Goal: Information Seeking & Learning: Find specific fact

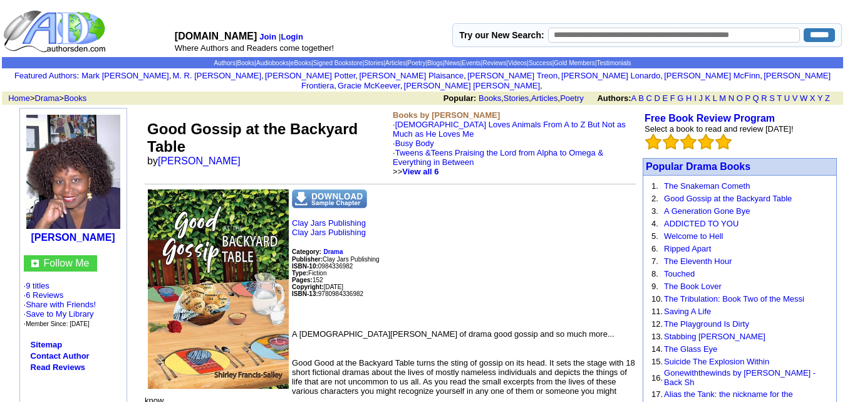
click at [634, 39] on input "text" at bounding box center [674, 35] width 252 height 15
type input "**********"
click at [804, 28] on input "******" at bounding box center [819, 35] width 31 height 14
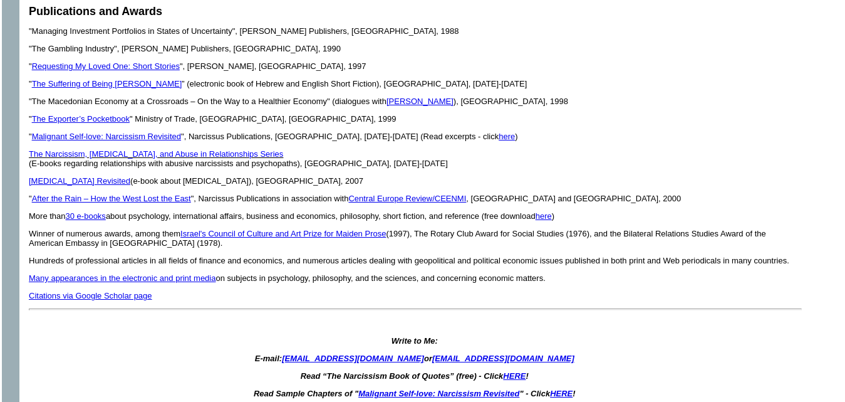
scroll to position [2131, 0]
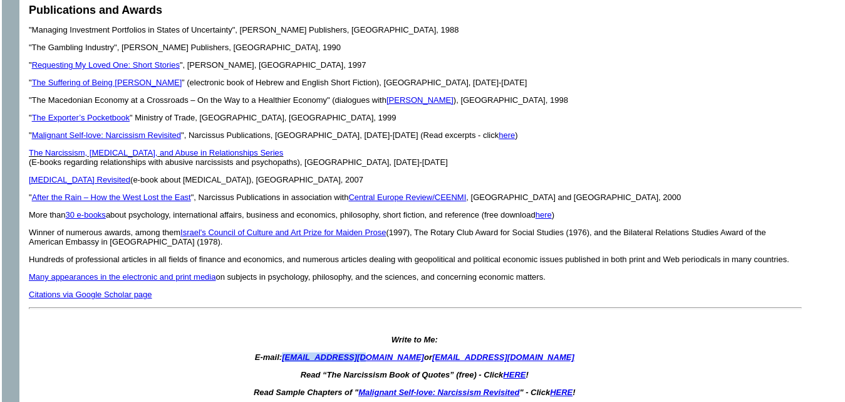
drag, startPoint x: 293, startPoint y: 336, endPoint x: 377, endPoint y: 341, distance: 84.1
click at [377, 352] on icon "E-mail: palma@unet.com.mk or narcissisticabuse-owner@yahoogroups.com" at bounding box center [415, 356] width 320 height 9
copy icon "[EMAIL_ADDRESS][DOMAIN_NAME]"
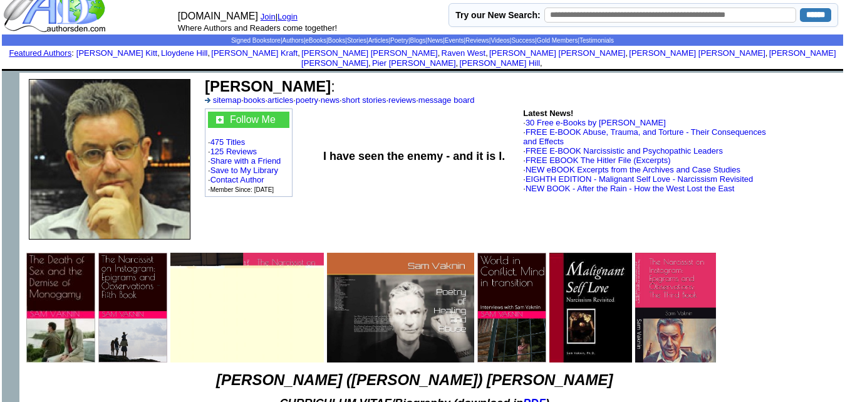
scroll to position [0, 0]
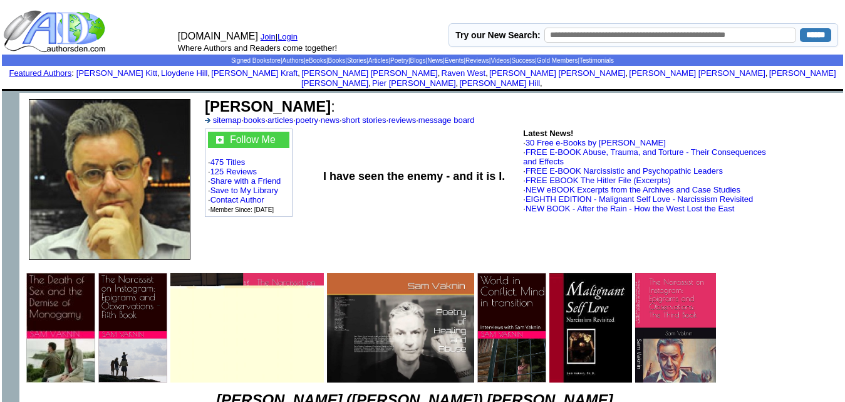
click at [94, 301] on img at bounding box center [60, 328] width 69 height 110
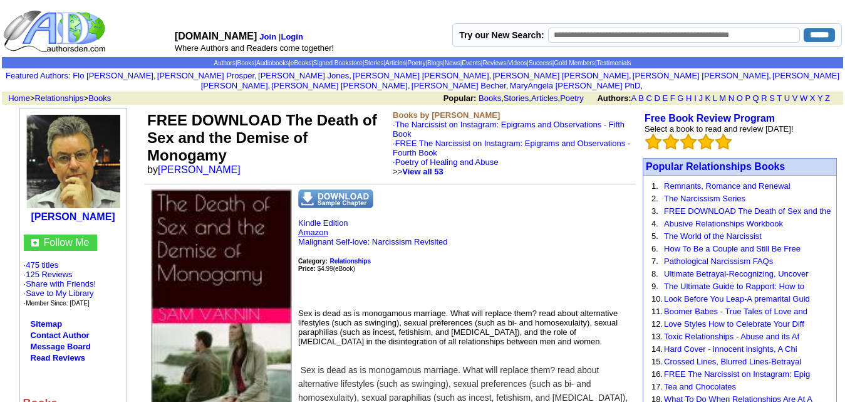
click at [323, 227] on link "Amazon" at bounding box center [313, 231] width 30 height 9
click at [224, 157] on td "FREE DOWNLOAD The Death of Sex and the Demise of Monogamy by Sam Vaknin" at bounding box center [268, 143] width 246 height 71
drag, startPoint x: 224, startPoint y: 160, endPoint x: 159, endPoint y: 162, distance: 65.2
click at [159, 162] on td "FREE DOWNLOAD The Death of Sex and the Demise of Monogamy by Sam Vaknin" at bounding box center [268, 143] width 246 height 71
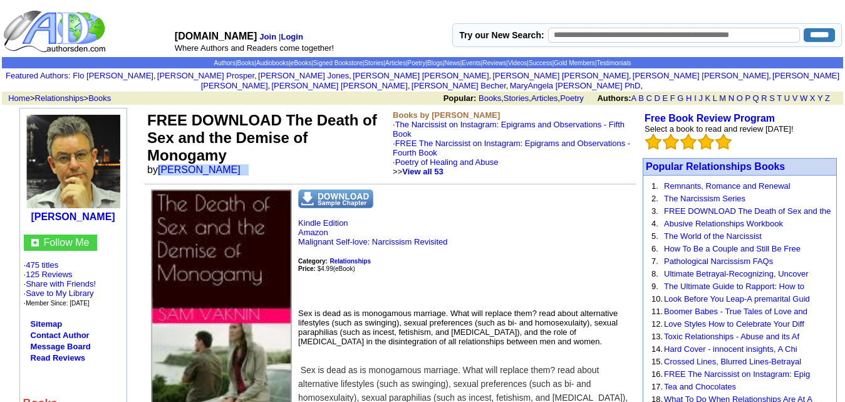
copy font "[PERSON_NAME]"
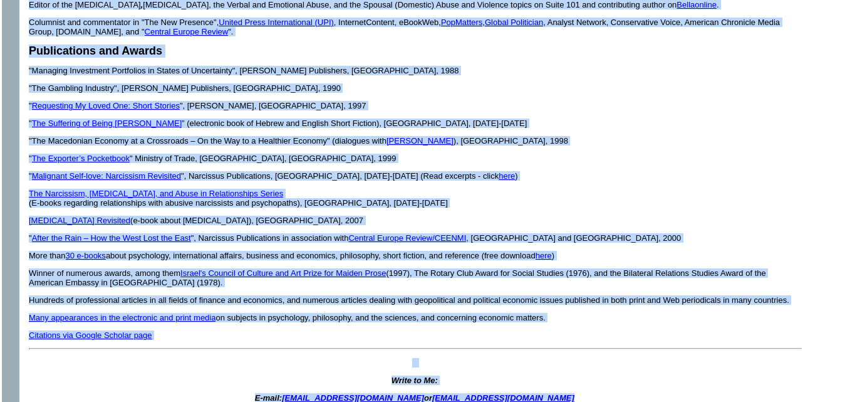
scroll to position [2093, 0]
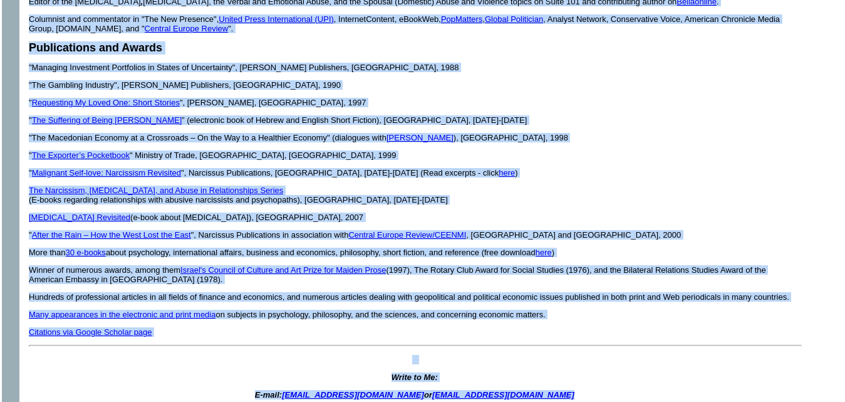
drag, startPoint x: 29, startPoint y: 179, endPoint x: 587, endPoint y: 286, distance: 567.9
copy font "Lore ip 0877 do Sitame-Con, Adipis. Elitse do eiu Tempori Utlabor Etdol (7238-6…"
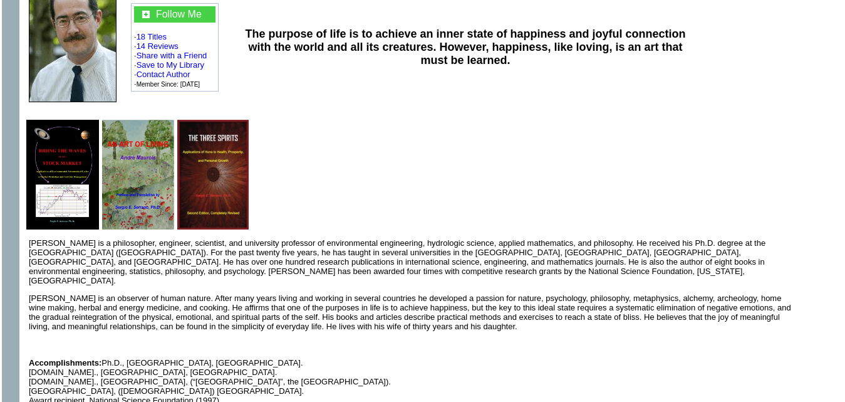
click at [323, 248] on p "[PERSON_NAME] is a philosopher, engineer, scientist, and university professor o…" at bounding box center [415, 261] width 772 height 47
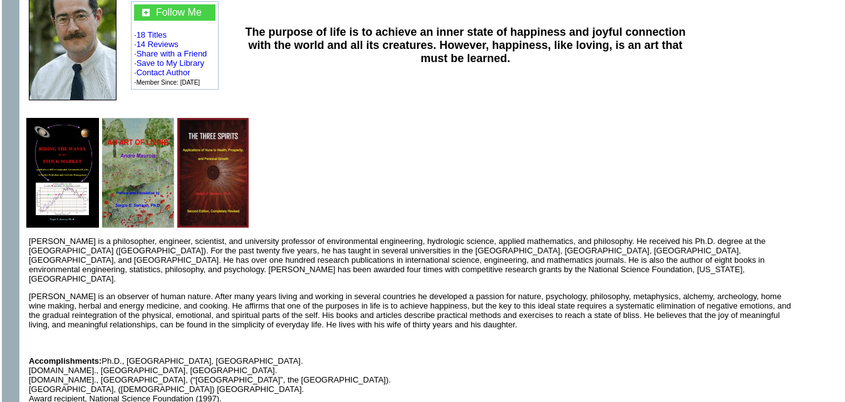
click at [323, 248] on p "Dr. Sergio E. Serrano is a philosopher, engineer, scientist, and university pro…" at bounding box center [415, 259] width 772 height 47
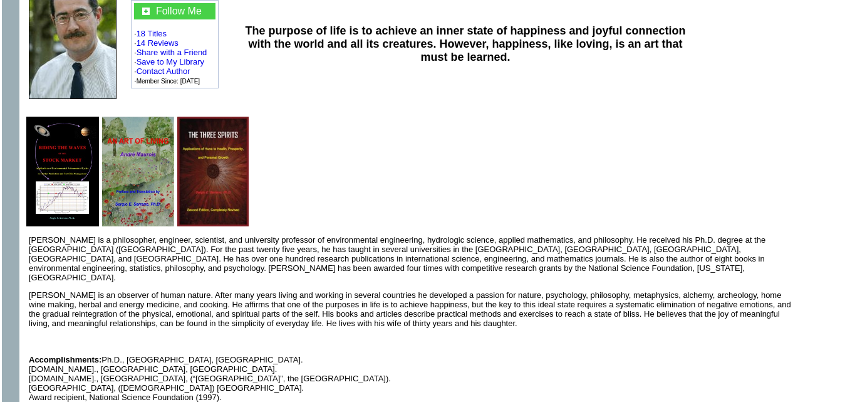
click at [323, 248] on p "Dr. Sergio E. Serrano is a philosopher, engineer, scientist, and university pro…" at bounding box center [415, 258] width 772 height 47
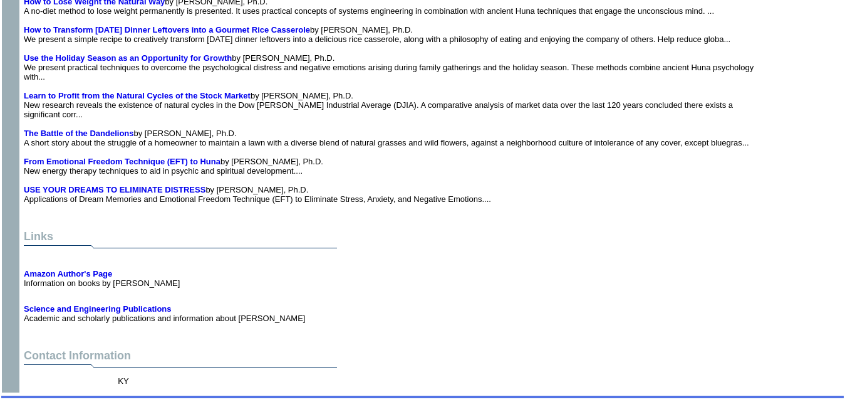
scroll to position [1599, 0]
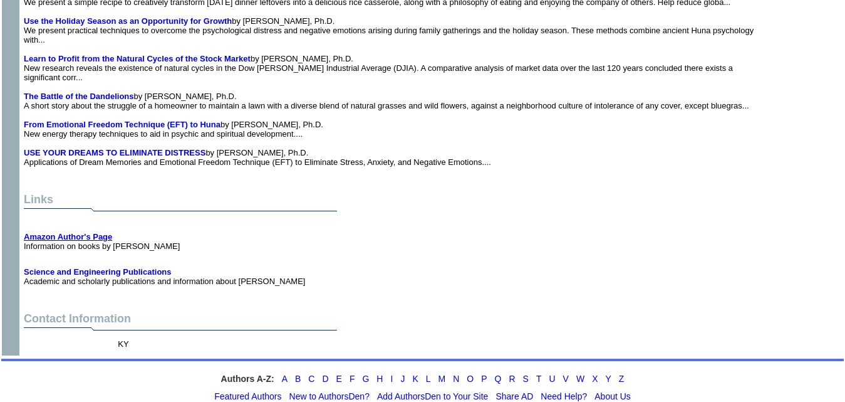
click at [49, 232] on b "Amazon Author's Page" at bounding box center [68, 236] width 88 height 9
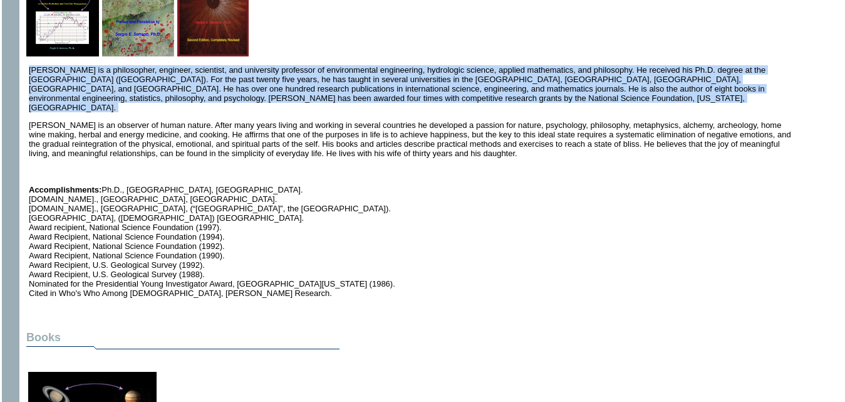
scroll to position [334, 0]
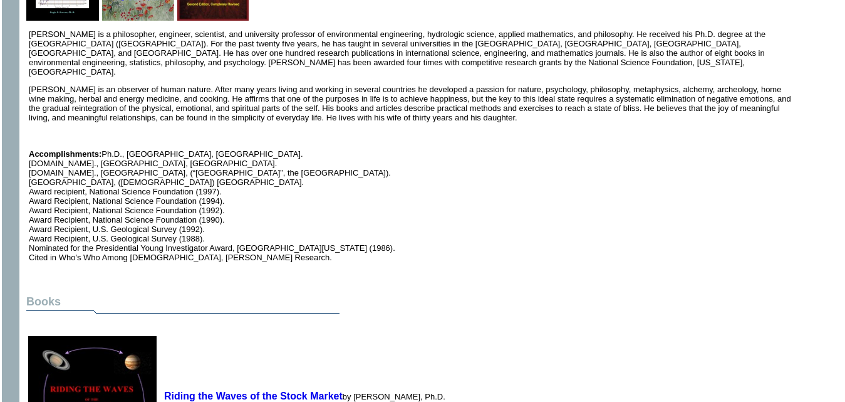
drag, startPoint x: 446, startPoint y: 211, endPoint x: 445, endPoint y: 425, distance: 214.3
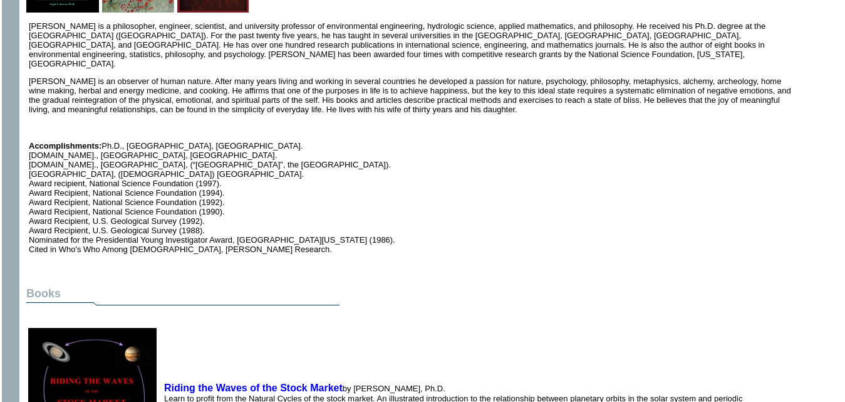
scroll to position [343, 0]
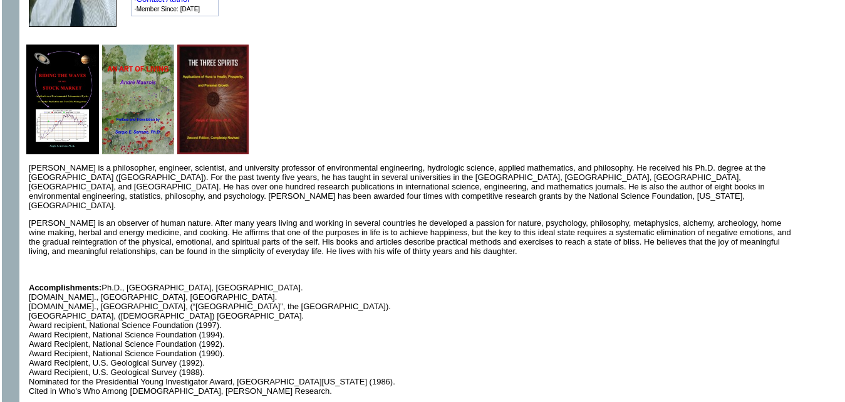
click at [436, 332] on td "Dr. Sergio E. Serrano is a philosopher, engineer, scientist, and university pro…" at bounding box center [415, 279] width 772 height 232
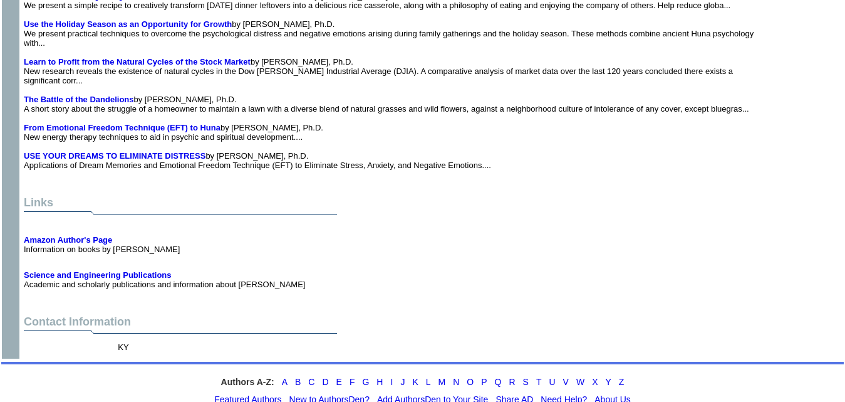
scroll to position [1599, 0]
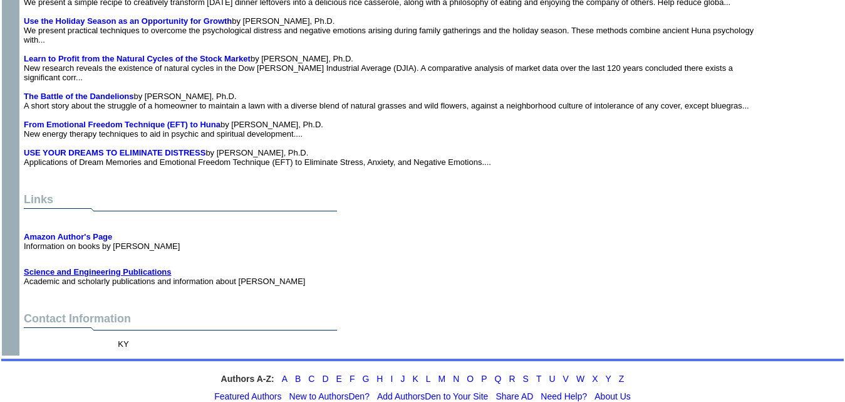
click at [112, 267] on b "Science and Engineering Publications" at bounding box center [98, 271] width 148 height 9
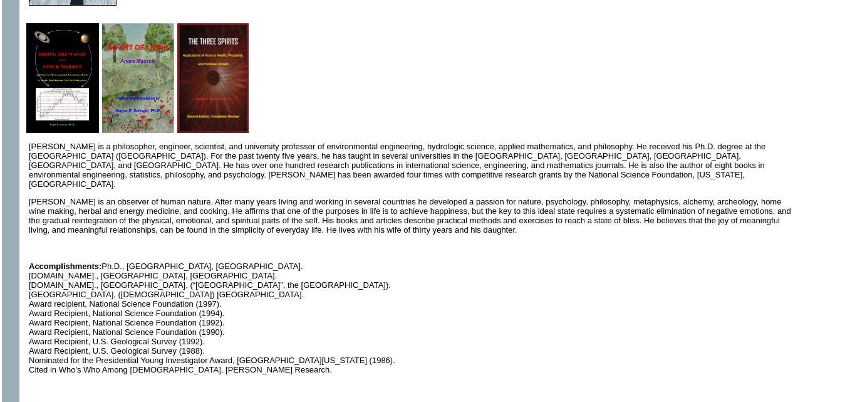
scroll to position [226, 0]
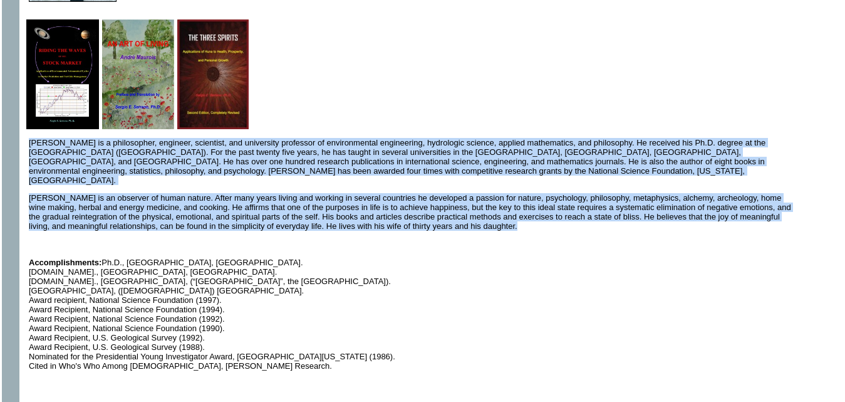
drag, startPoint x: 29, startPoint y: 133, endPoint x: 432, endPoint y: 213, distance: 411.4
click at [432, 213] on td "Dr. Sergio E. Serrano is a philosopher, engineer, scientist, and university pro…" at bounding box center [415, 254] width 772 height 232
copy font "Dr. Sergio E. Serrano is a philosopher, engineer, scientist, and university pro…"
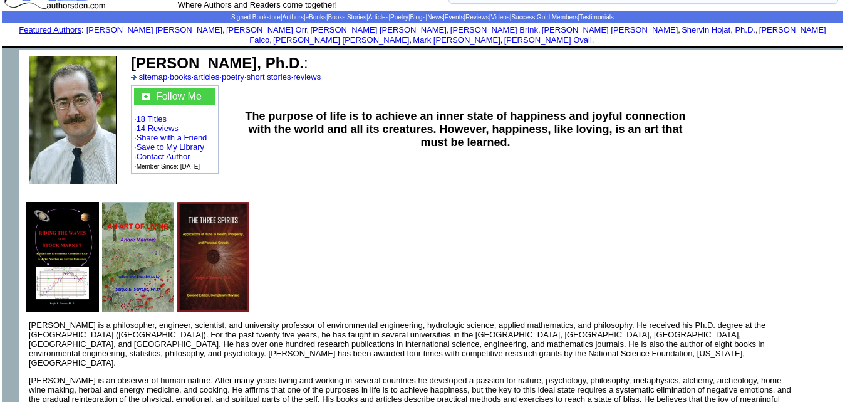
scroll to position [0, 0]
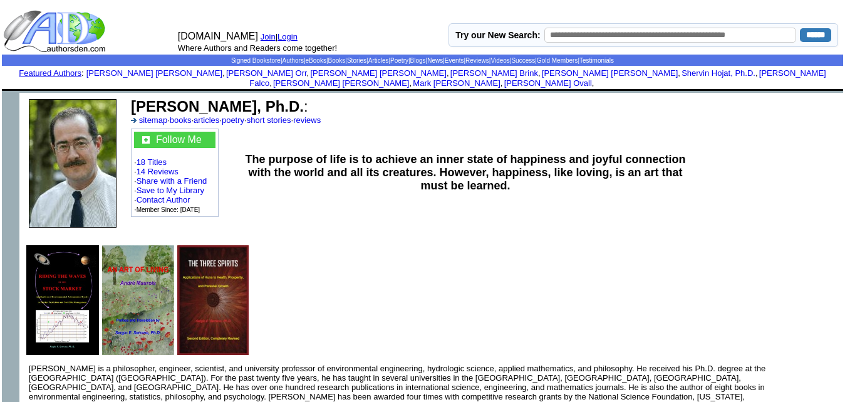
click at [637, 31] on input "text" at bounding box center [671, 35] width 253 height 15
type input "**********"
click at [811, 32] on input "******" at bounding box center [815, 35] width 31 height 14
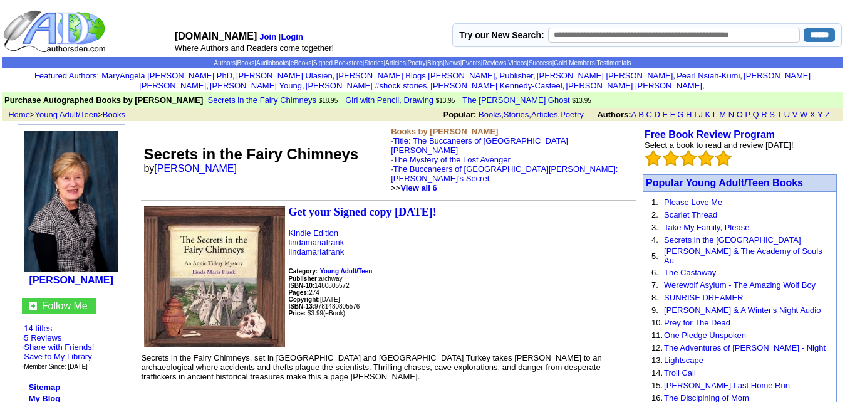
scroll to position [4, 0]
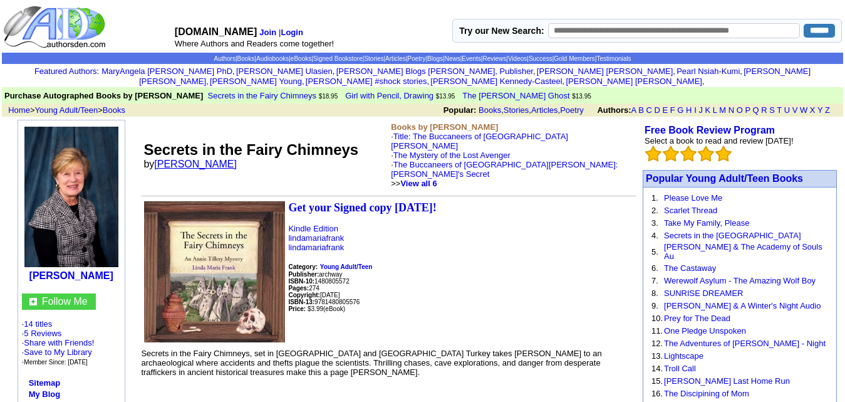
click at [194, 159] on link "Linda Maria Frank" at bounding box center [195, 164] width 83 height 11
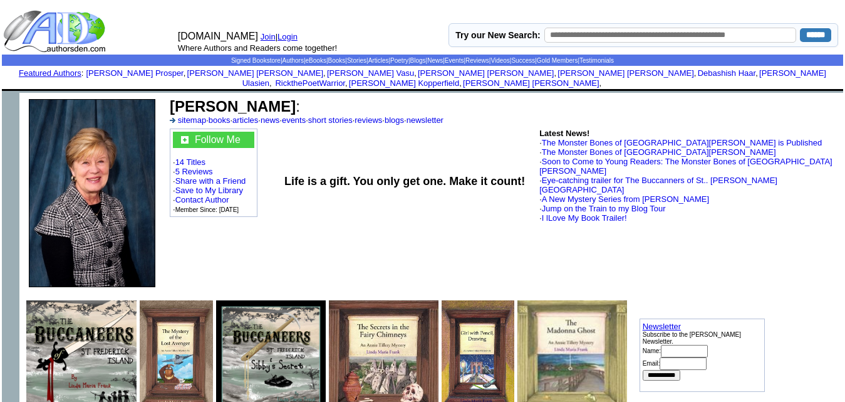
click at [756, 205] on td "Latest News! · The Monster Bones of [GEOGRAPHIC_DATA][PERSON_NAME] is Published…" at bounding box center [689, 181] width 303 height 109
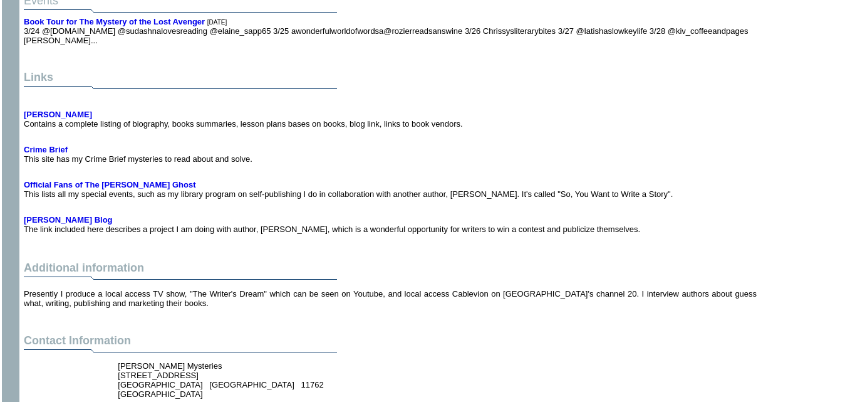
scroll to position [3054, 0]
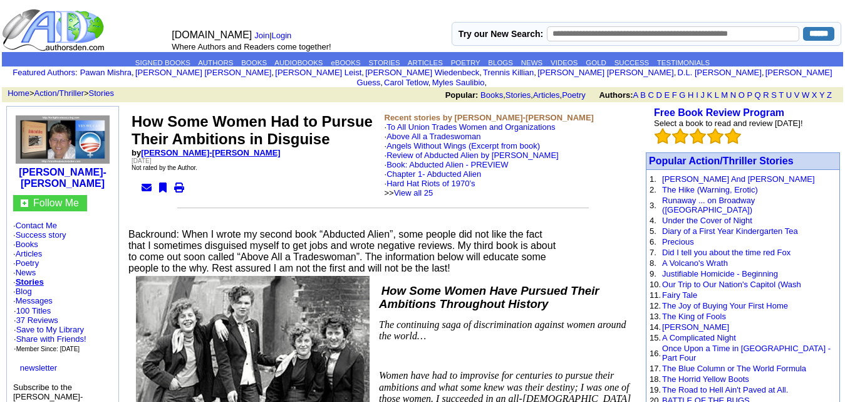
click at [236, 148] on link "[PERSON_NAME]-[PERSON_NAME]" at bounding box center [210, 152] width 139 height 9
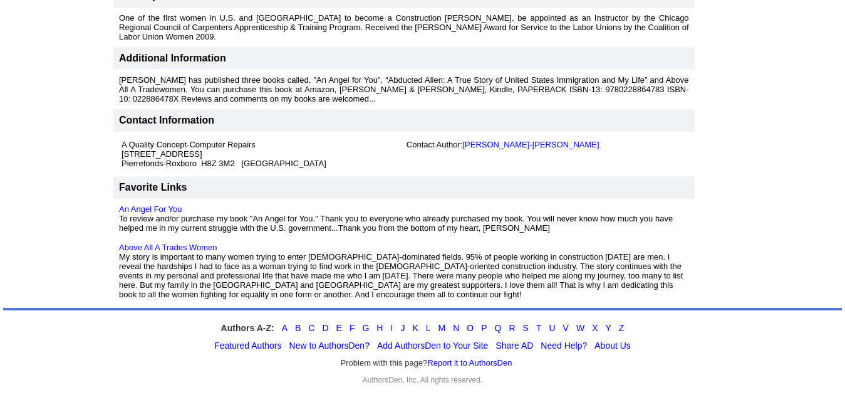
scroll to position [1290, 0]
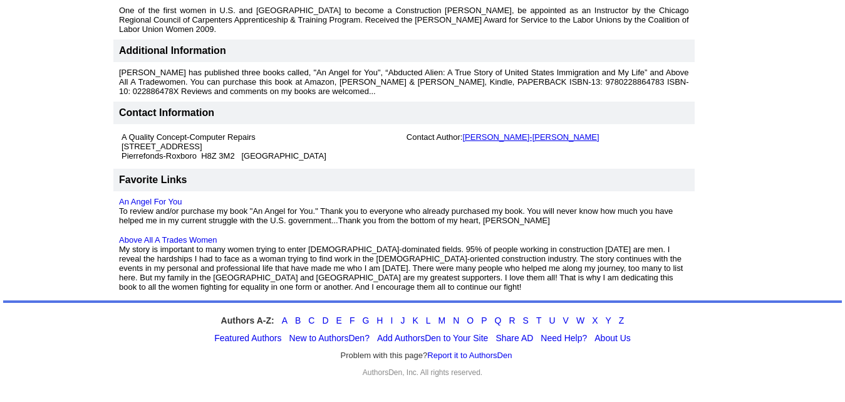
click at [529, 142] on link "Chris L Belec-Joanet-Joannette" at bounding box center [530, 136] width 137 height 9
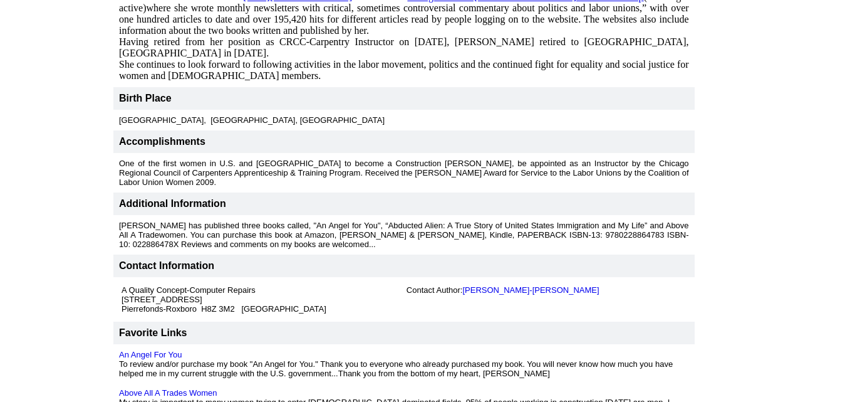
scroll to position [1139, 0]
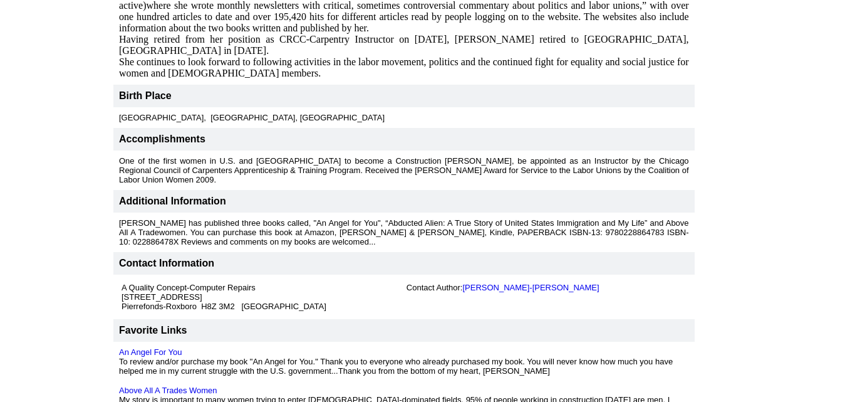
click at [551, 33] on span "where she wrote monthly newsletters with critical, sometimes controversial comm…" at bounding box center [404, 16] width 570 height 33
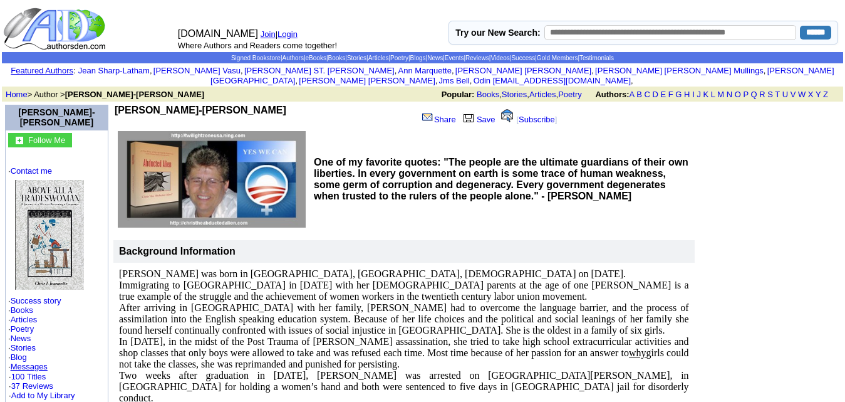
scroll to position [0, 0]
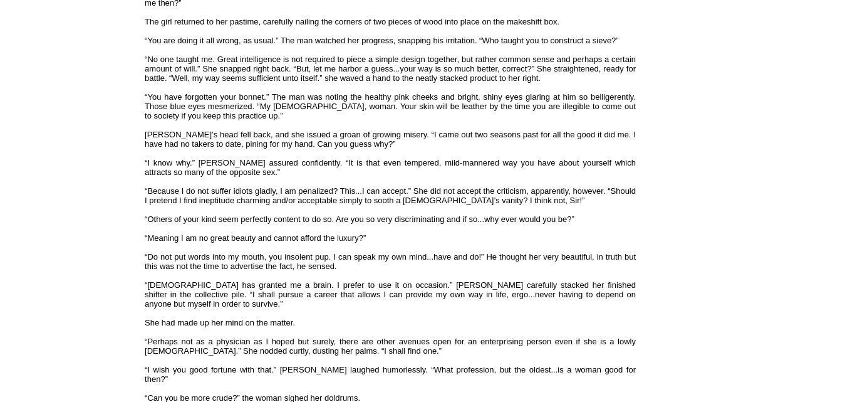
scroll to position [4425, 0]
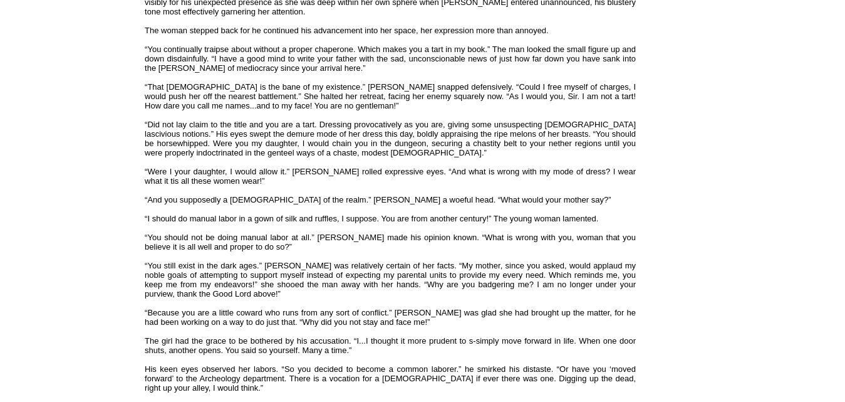
scroll to position [3497, 0]
drag, startPoint x: 677, startPoint y: 249, endPoint x: 674, endPoint y: 258, distance: 9.9
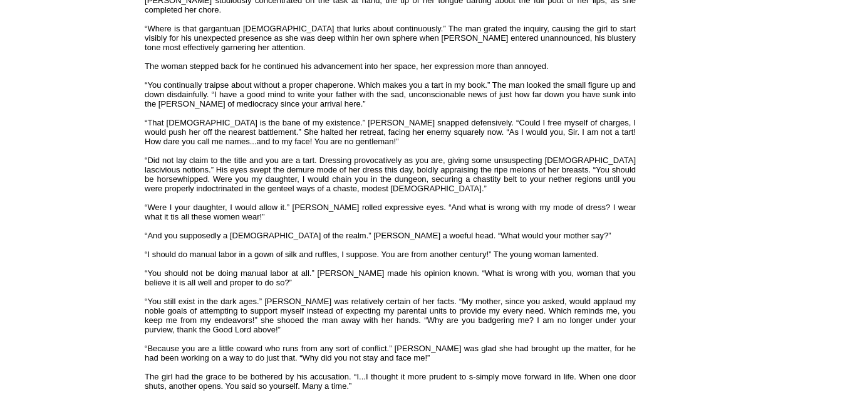
scroll to position [1048, 0]
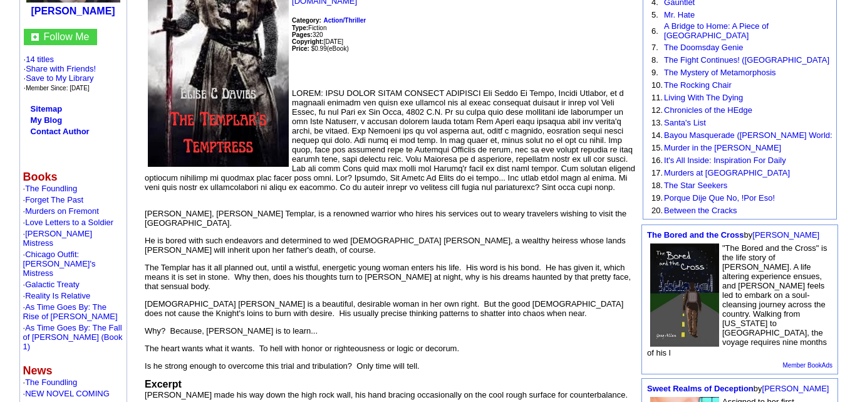
scroll to position [230, 0]
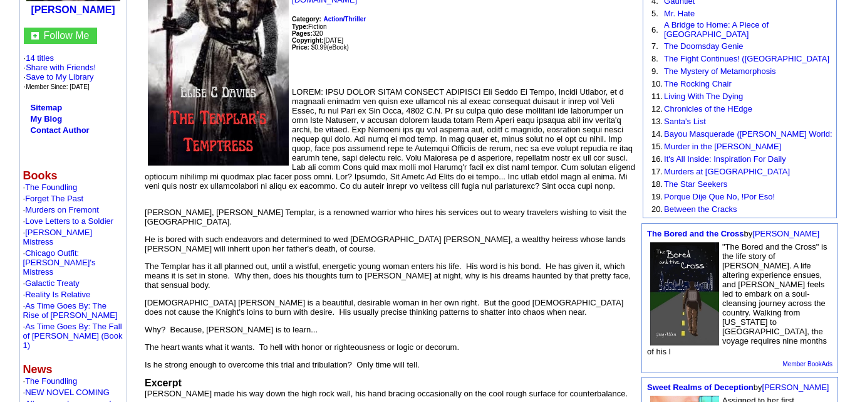
click at [358, 258] on font "Sir David La Roche, Knight Templar, is a renowned warrior who hires his service…" at bounding box center [388, 288] width 486 height 162
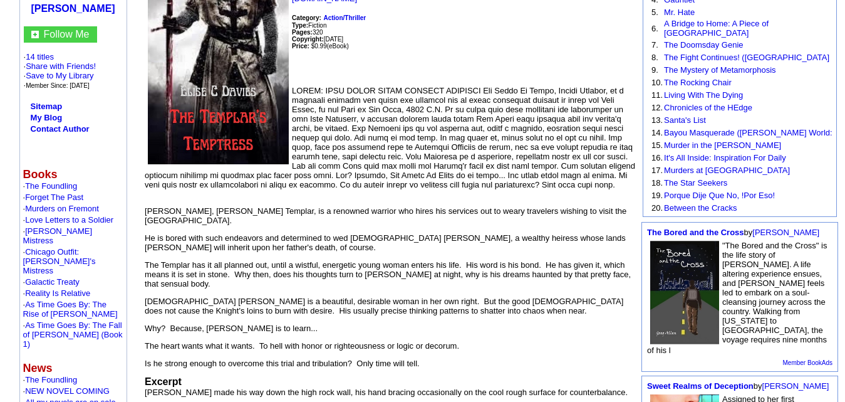
scroll to position [0, 0]
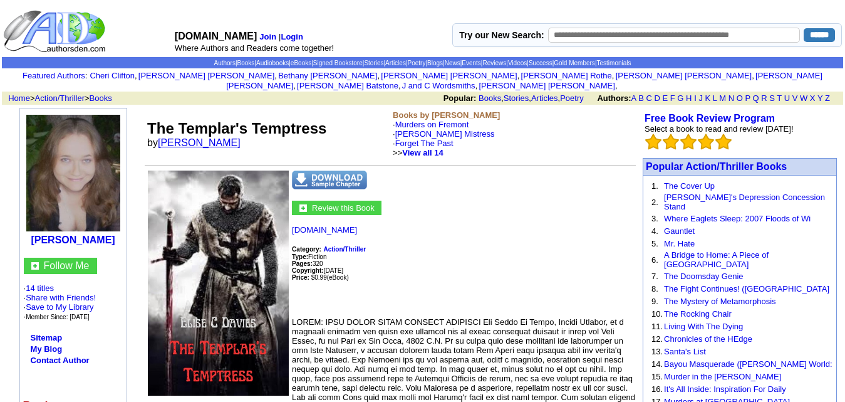
click at [213, 137] on link "Elise C Davies" at bounding box center [199, 142] width 83 height 11
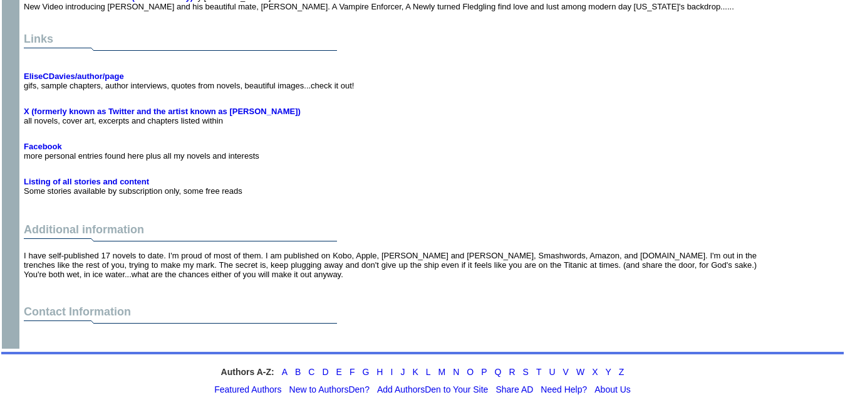
scroll to position [4098, 0]
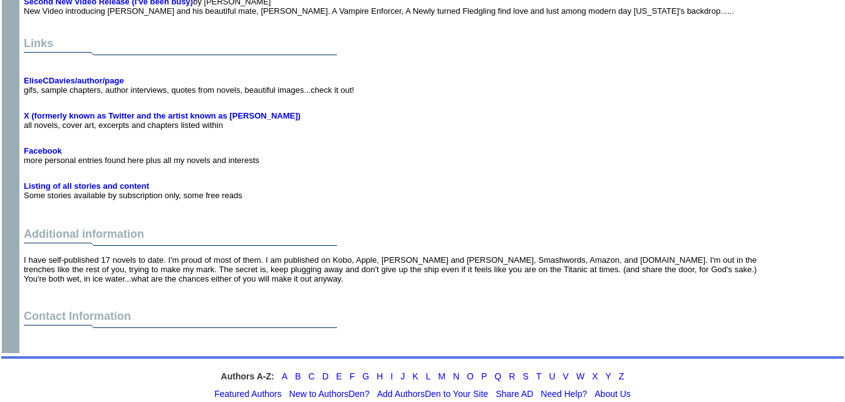
click at [142, 111] on font "X (formerly known as Twitter and the artist known as [PERSON_NAME]) all novels,…" at bounding box center [162, 120] width 277 height 19
click at [146, 111] on b "X (formerly known as Twitter and the artist known as Prince)" at bounding box center [162, 115] width 277 height 9
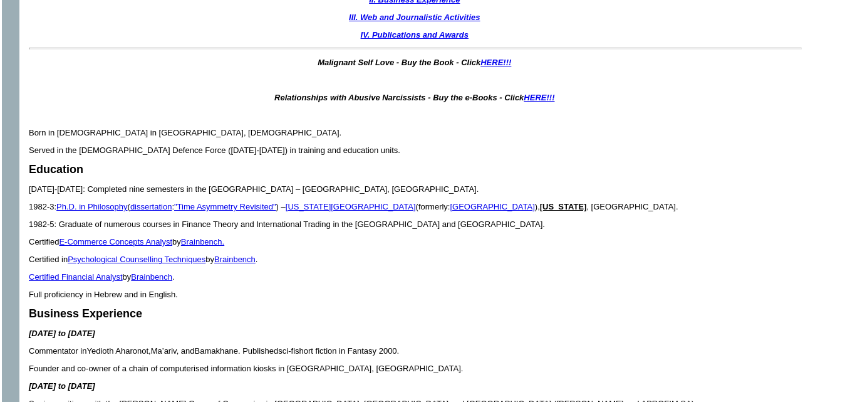
scroll to position [564, 0]
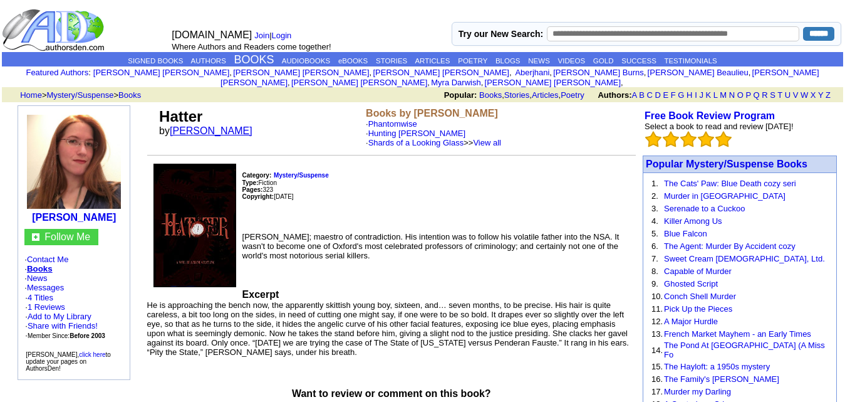
click at [222, 125] on link "[PERSON_NAME]" at bounding box center [211, 130] width 83 height 11
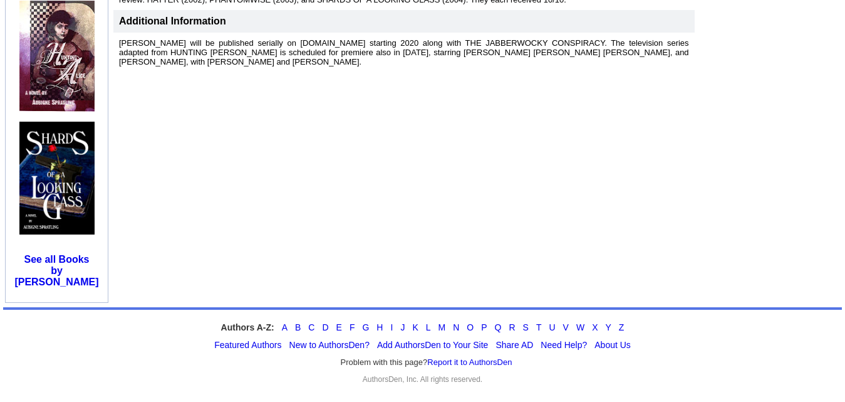
scroll to position [677, 0]
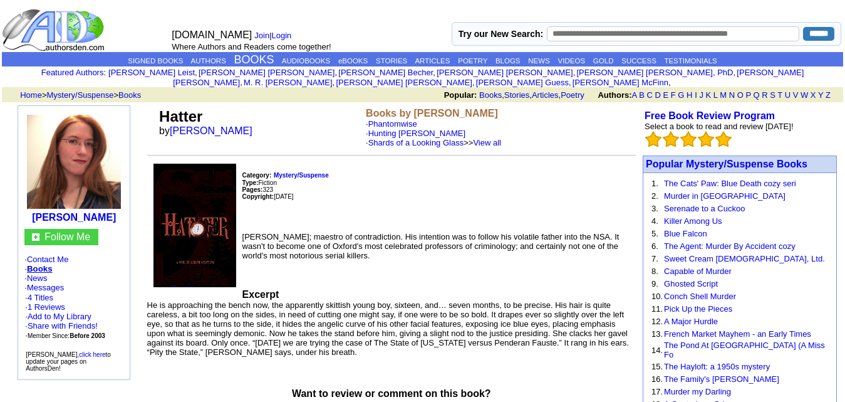
click at [600, 40] on input "text" at bounding box center [673, 33] width 253 height 15
type input "**********"
click at [811, 32] on input "******" at bounding box center [818, 34] width 31 height 14
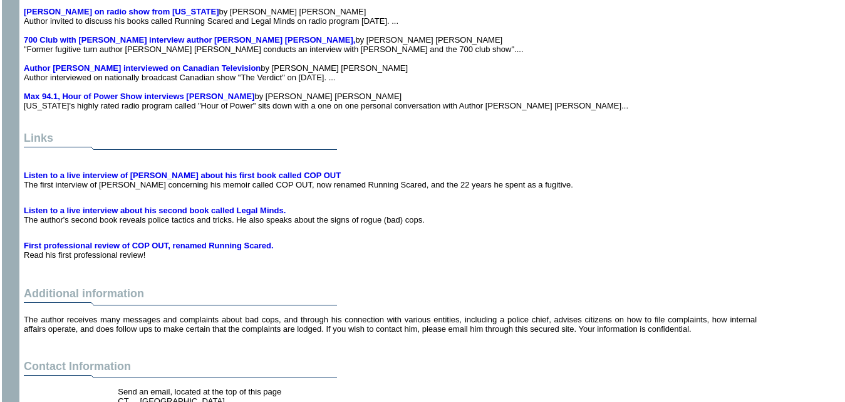
scroll to position [3436, 0]
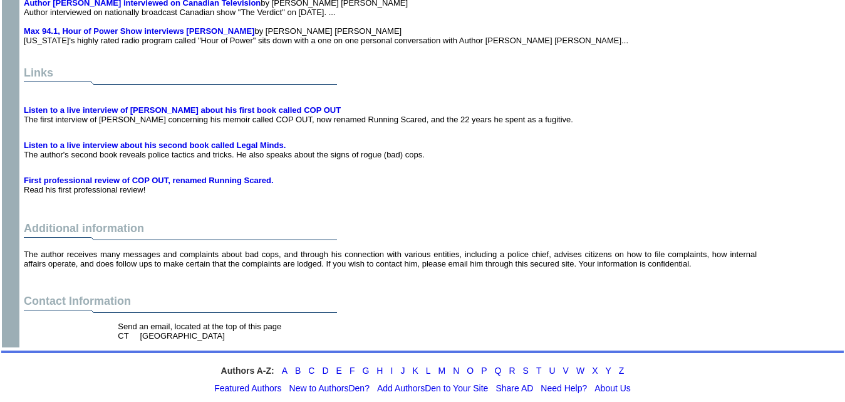
click at [584, 197] on td "Additional information" at bounding box center [390, 222] width 738 height 50
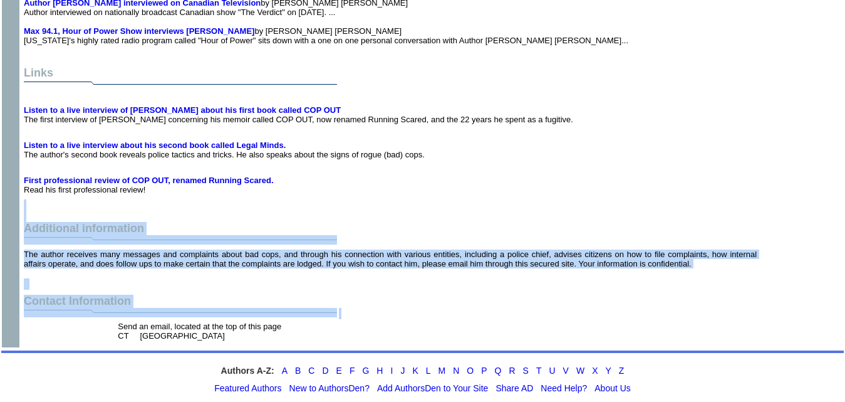
drag, startPoint x: 708, startPoint y: 284, endPoint x: 694, endPoint y: 155, distance: 129.9
click at [694, 162] on td "First professional review of COP OUT, renamed Running Scared. Read his first pr…" at bounding box center [390, 179] width 738 height 35
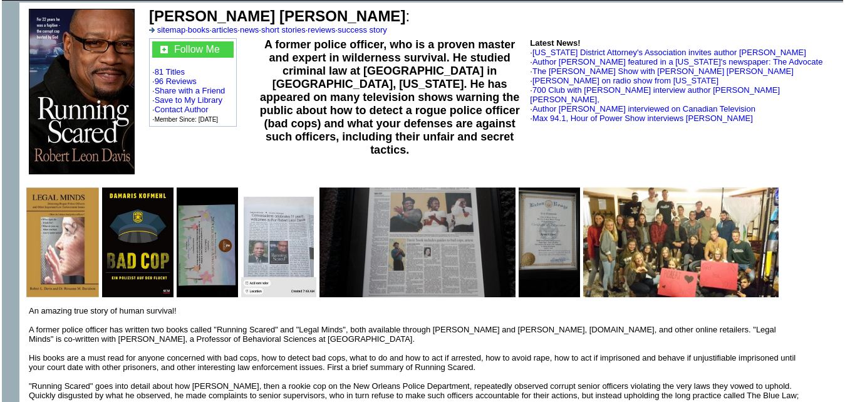
scroll to position [0, 0]
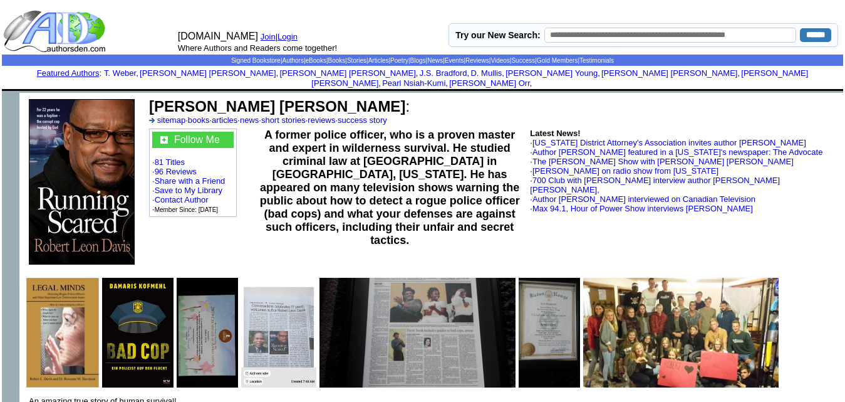
click at [672, 34] on input "text" at bounding box center [671, 35] width 253 height 15
type input "**********"
click at [814, 34] on input "******" at bounding box center [815, 35] width 31 height 14
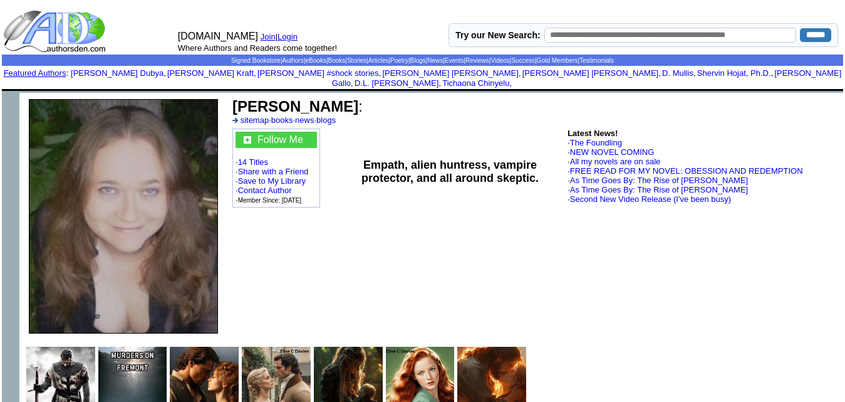
scroll to position [4098, 0]
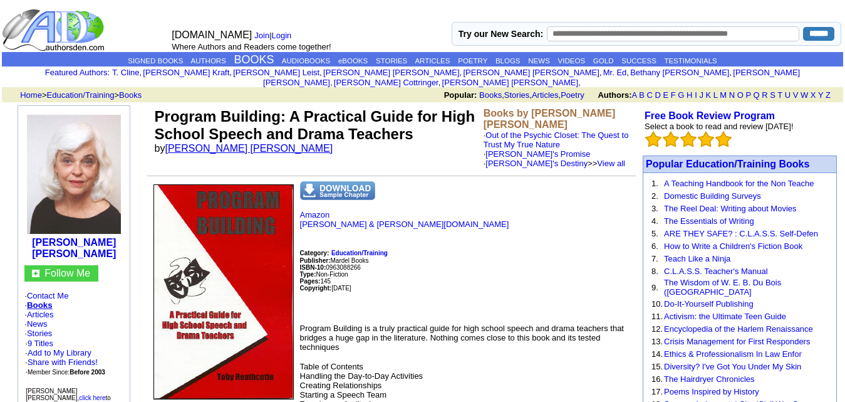
click at [241, 143] on link "Toby Fesler Heathcotte" at bounding box center [249, 148] width 168 height 11
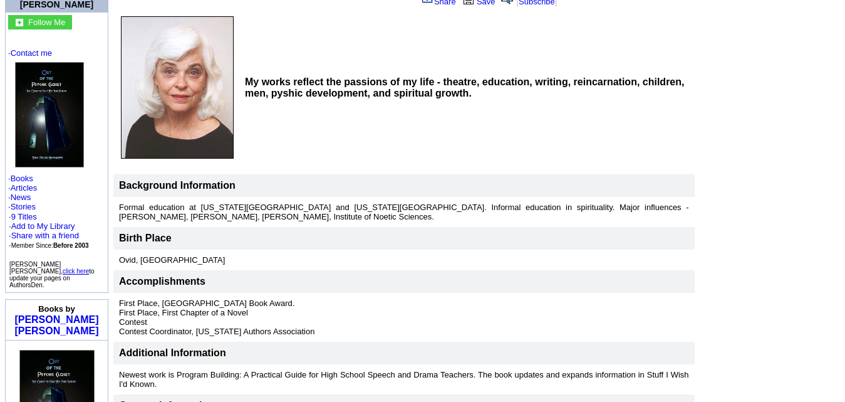
scroll to position [121, 0]
click at [237, 131] on td at bounding box center [177, 86] width 128 height 151
click at [239, 125] on td at bounding box center [177, 86] width 128 height 151
drag, startPoint x: 248, startPoint y: 114, endPoint x: 271, endPoint y: 91, distance: 32.8
drag, startPoint x: 271, startPoint y: 91, endPoint x: 648, endPoint y: 254, distance: 410.3
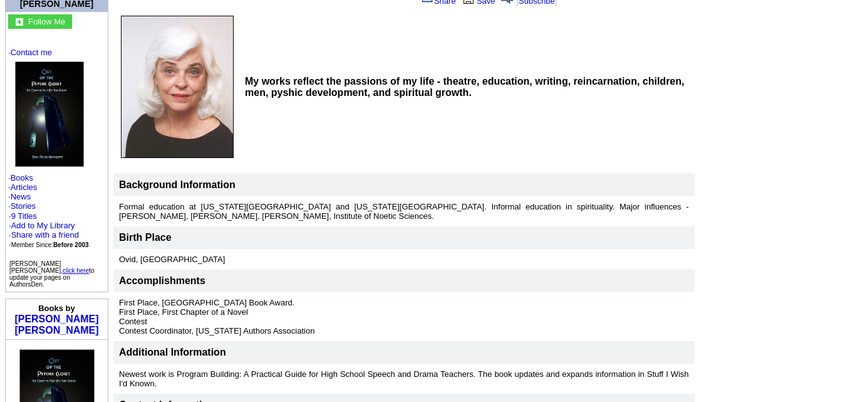
click at [648, 254] on td "Ovid, IN" at bounding box center [404, 259] width 582 height 21
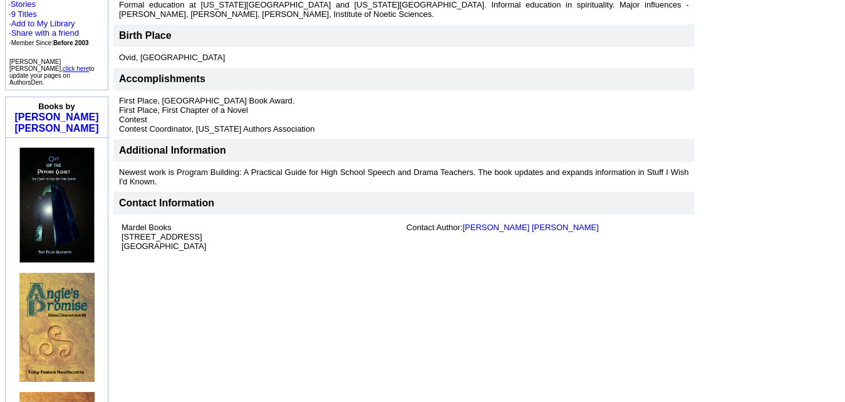
scroll to position [326, 0]
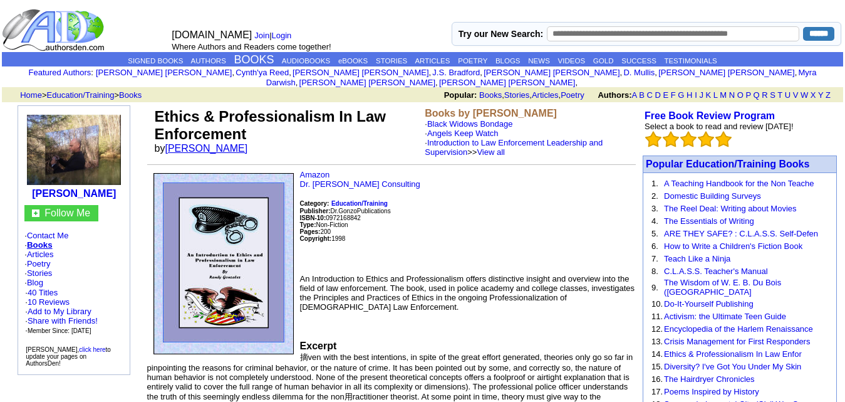
click at [211, 143] on link "[PERSON_NAME]" at bounding box center [206, 148] width 83 height 11
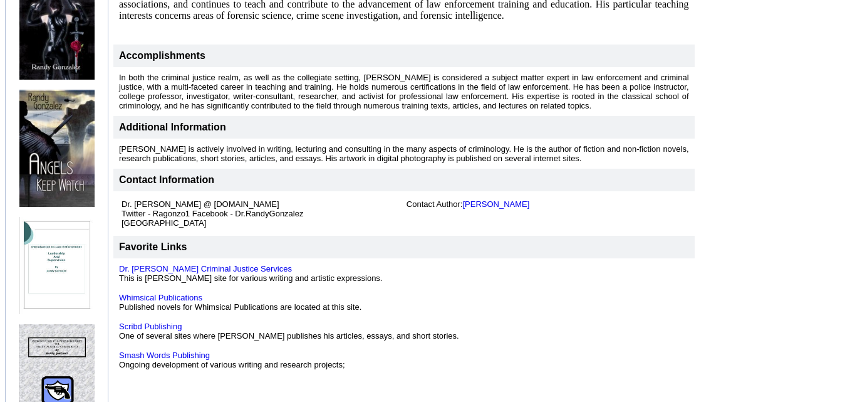
scroll to position [499, 0]
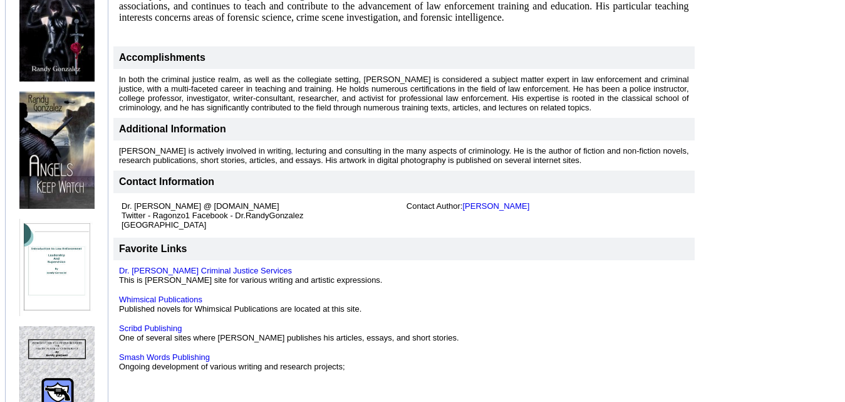
drag, startPoint x: 207, startPoint y: 193, endPoint x: 273, endPoint y: 193, distance: 65.2
click at [273, 199] on td "Dr. [PERSON_NAME] @ [DOMAIN_NAME] Twitter - Ragonzo1 Facebook - Dr.RandyGonzale…" at bounding box center [261, 215] width 285 height 33
copy font "[DOMAIN_NAME]"
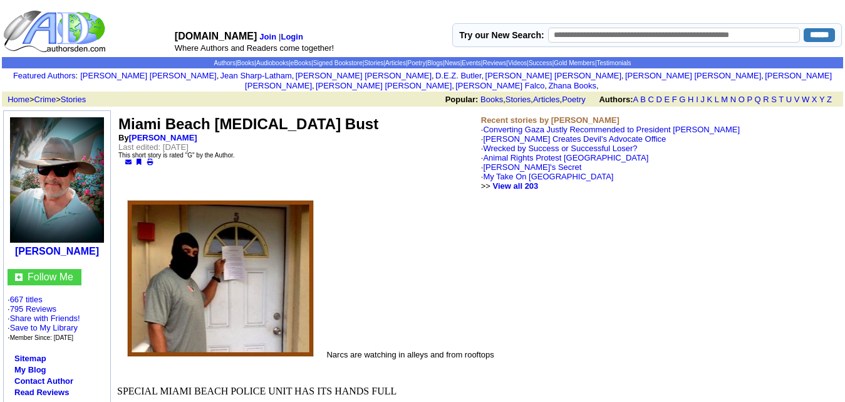
click at [199, 123] on td "Miami Beach Medical Marijuana Bust By David Arthur Walters Last edited: Wednesd…" at bounding box center [297, 153] width 363 height 80
click at [197, 133] on link "[PERSON_NAME]" at bounding box center [163, 137] width 68 height 9
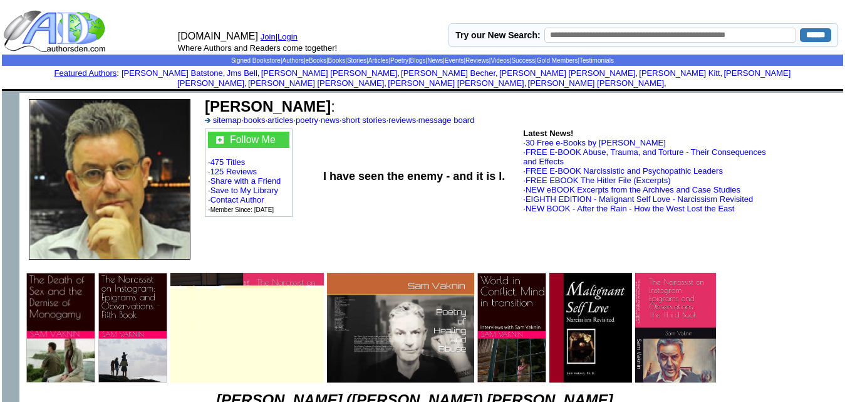
click at [624, 36] on input "text" at bounding box center [671, 35] width 253 height 15
type input "*******"
click at [800, 28] on input "******" at bounding box center [815, 35] width 31 height 14
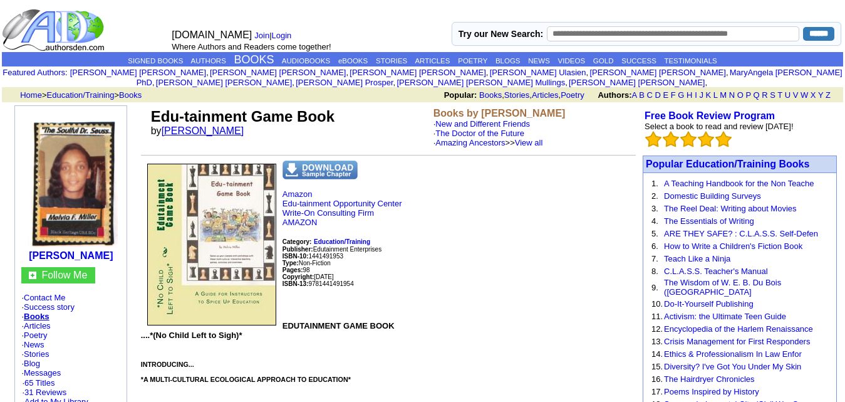
click at [207, 125] on link "[PERSON_NAME]" at bounding box center [203, 130] width 83 height 11
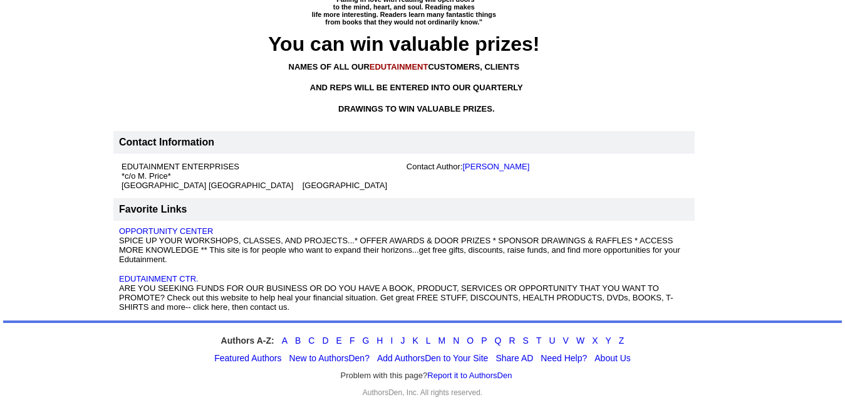
scroll to position [2589, 0]
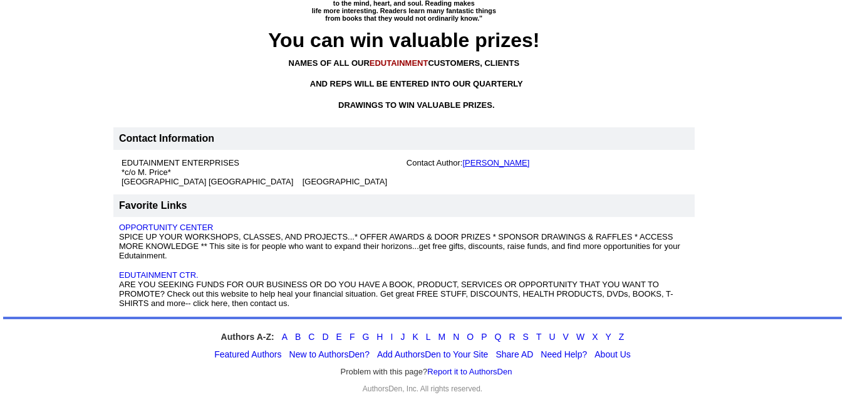
click at [491, 158] on link "[PERSON_NAME]" at bounding box center [495, 162] width 67 height 9
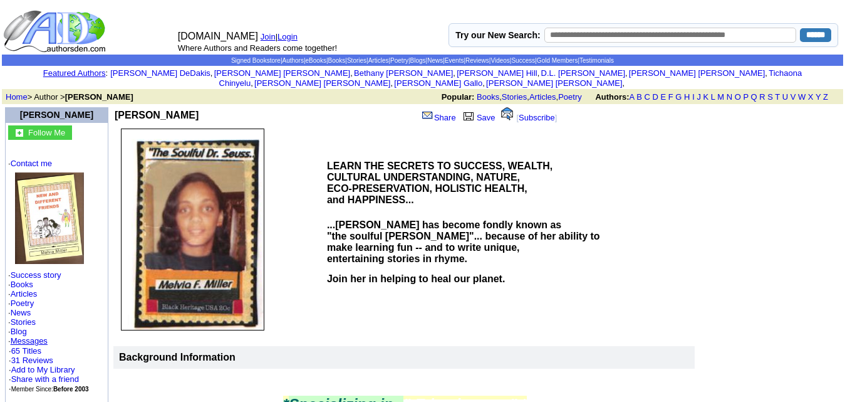
scroll to position [2589, 0]
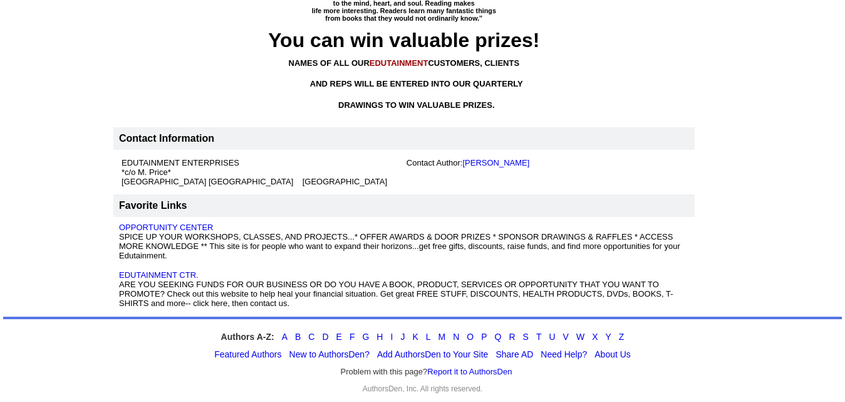
click at [397, 58] on font "EDUTAINMENT" at bounding box center [399, 62] width 59 height 9
click at [672, 58] on p "NAMES OF ALL OUR EDUTAINMENT CUSTOMERS, CLIENTS" at bounding box center [404, 62] width 570 height 9
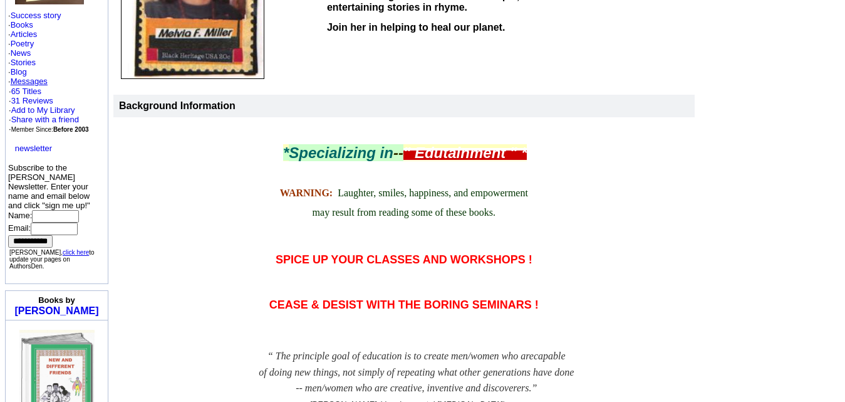
scroll to position [0, 0]
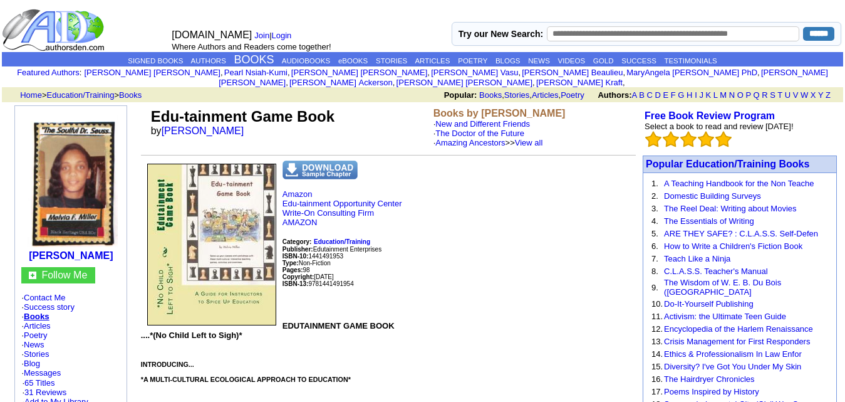
click at [578, 37] on input "text" at bounding box center [673, 33] width 253 height 15
type input "*"
type input "*******"
click at [811, 27] on input "******" at bounding box center [818, 34] width 31 height 14
